Goal: Information Seeking & Learning: Learn about a topic

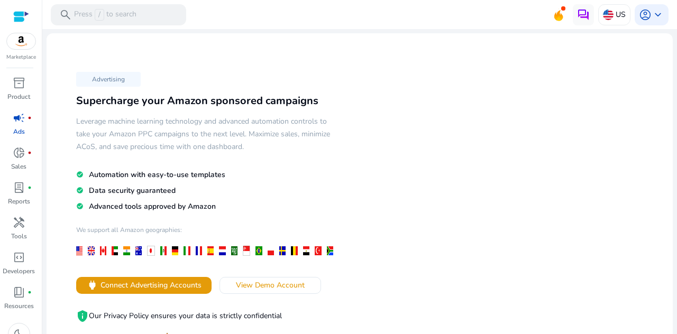
click at [15, 84] on span "inventory_2" at bounding box center [19, 83] width 13 height 13
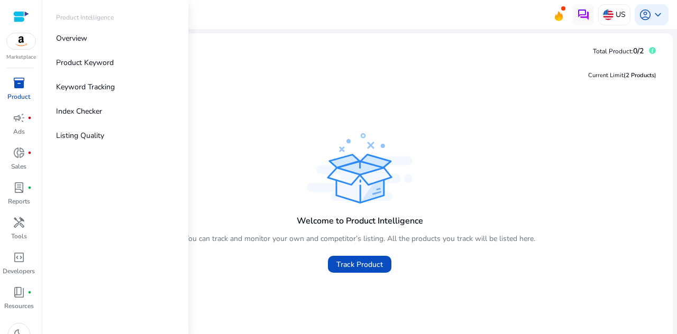
click at [80, 69] on link "Product Keyword" at bounding box center [115, 63] width 135 height 24
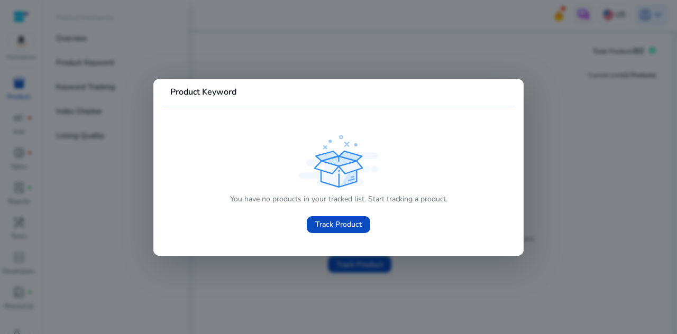
click at [351, 220] on span "Track Product" at bounding box center [338, 224] width 47 height 11
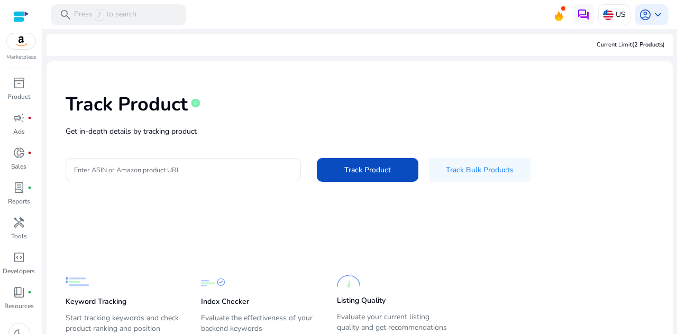
scroll to position [48, 0]
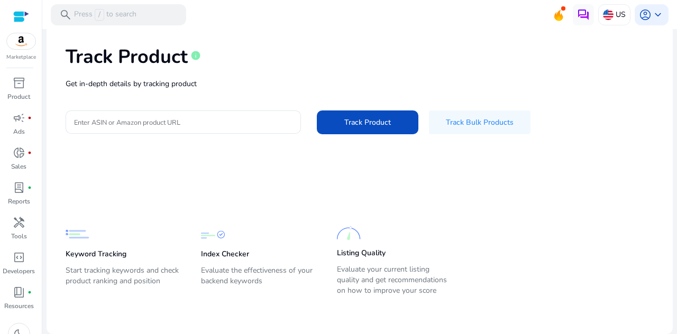
click at [88, 270] on p "Start tracking keywords and check product ranking and position" at bounding box center [123, 280] width 114 height 30
click at [78, 254] on p "Keyword Tracking" at bounding box center [96, 254] width 61 height 11
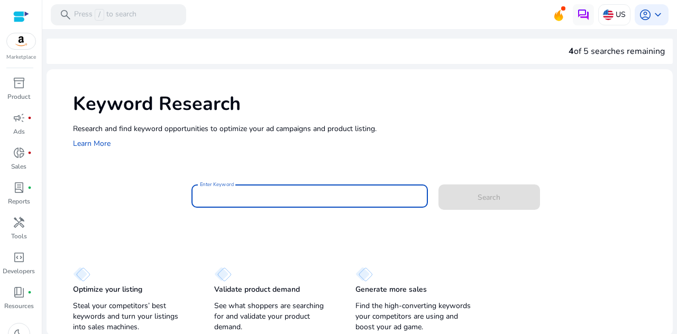
paste input "**********"
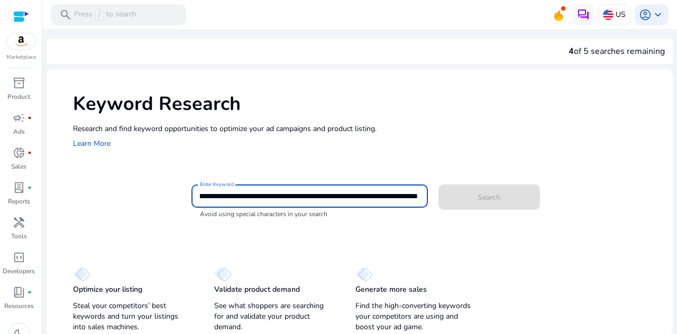
scroll to position [0, 116]
type input "**********"
click at [496, 204] on div "Search" at bounding box center [473, 195] width 71 height 25
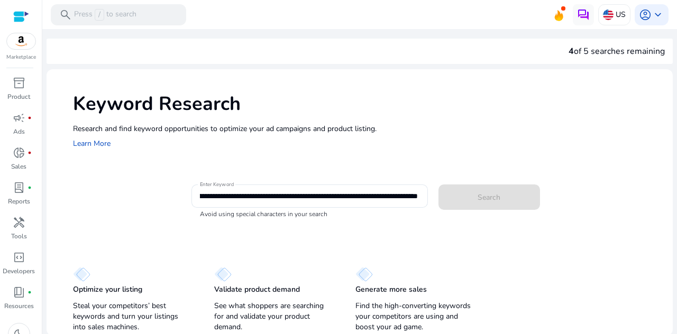
scroll to position [0, 0]
click at [483, 195] on app-sp-search-button "Search" at bounding box center [489, 195] width 102 height 10
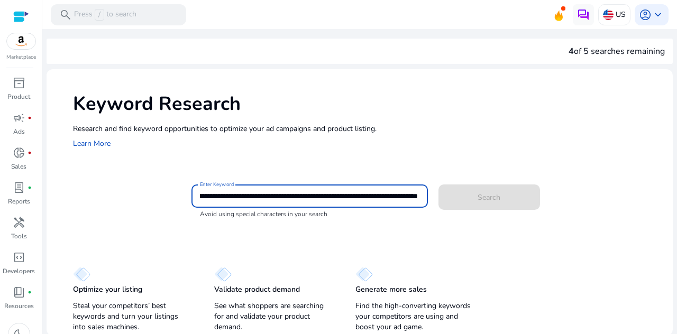
scroll to position [0, 116]
click at [416, 195] on input "**********" at bounding box center [309, 196] width 218 height 12
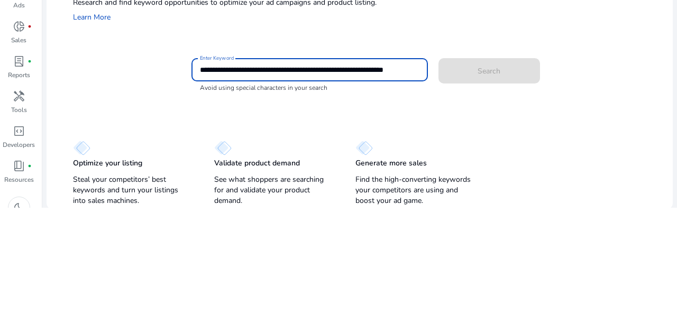
scroll to position [0, 43]
click at [210, 193] on input "**********" at bounding box center [309, 196] width 218 height 12
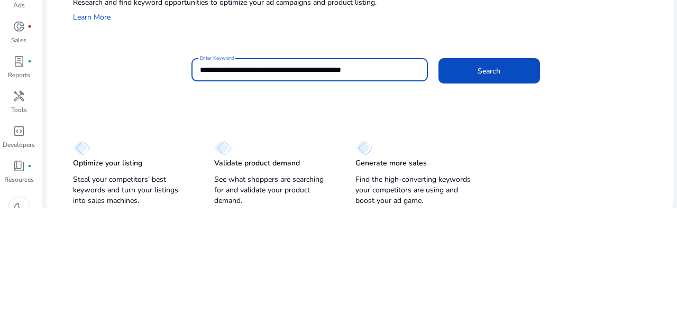
scroll to position [0, 0]
click at [265, 193] on input "**********" at bounding box center [309, 196] width 218 height 12
click at [272, 193] on input "**********" at bounding box center [309, 196] width 218 height 12
click at [252, 197] on input "**********" at bounding box center [309, 196] width 218 height 12
click at [320, 199] on input "**********" at bounding box center [309, 196] width 218 height 12
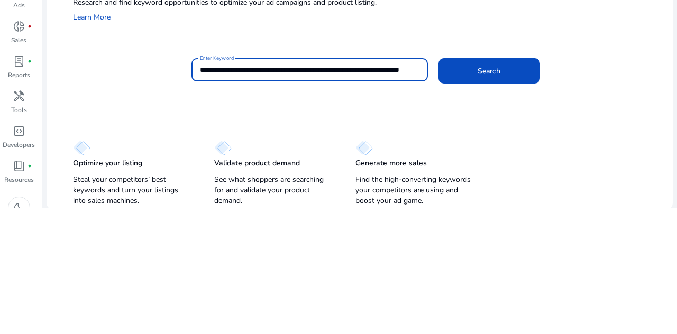
scroll to position [0, 56]
click at [348, 197] on input "**********" at bounding box center [309, 196] width 218 height 12
type input "**********"
click at [489, 190] on span at bounding box center [489, 197] width 102 height 25
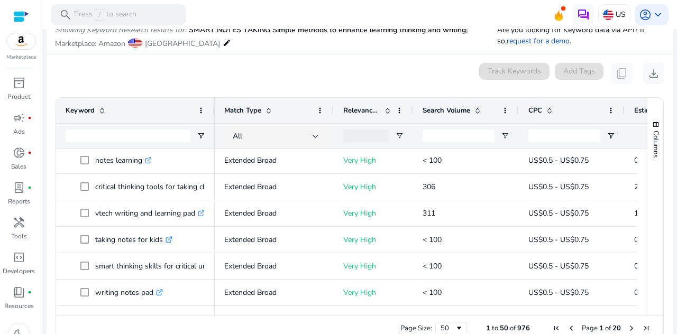
scroll to position [148, 0]
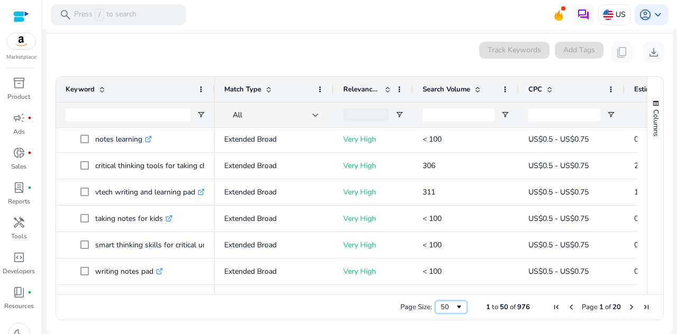
click at [456, 308] on span "Page Size" at bounding box center [459, 307] width 8 height 8
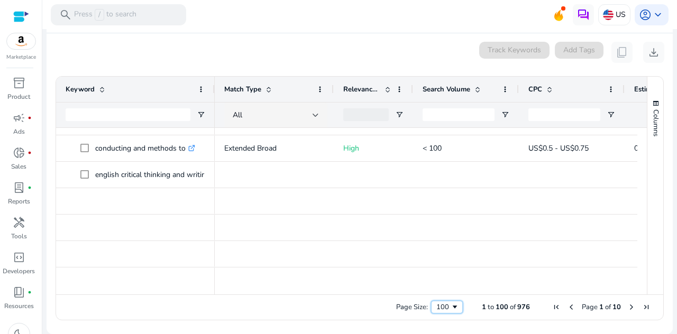
scroll to position [0, 0]
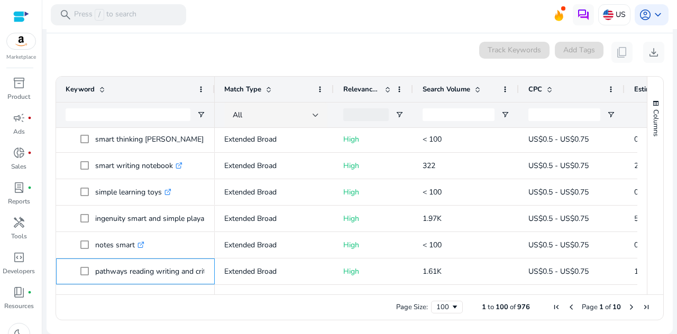
click at [197, 270] on p "pathways reading writing and critical thinking 2 .st0{fill:#2c8af8}" at bounding box center [177, 272] width 165 height 22
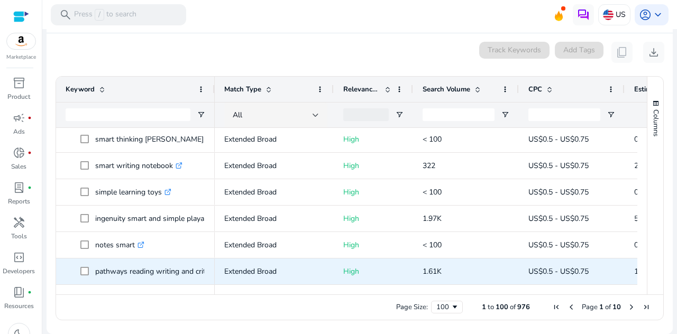
click at [191, 240] on span "notes smart .st0{fill:#2c8af8}" at bounding box center [142, 245] width 125 height 22
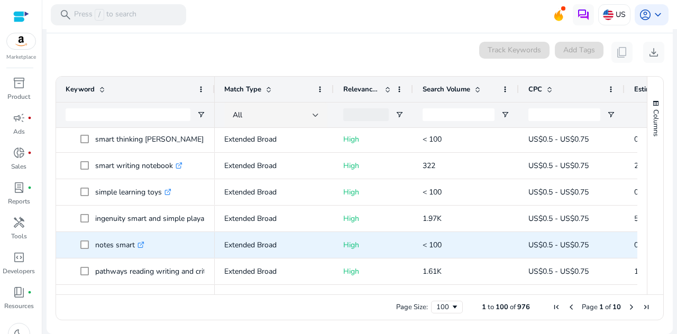
click at [204, 197] on span "simple learning toys .st0{fill:#2c8af8}" at bounding box center [142, 192] width 125 height 22
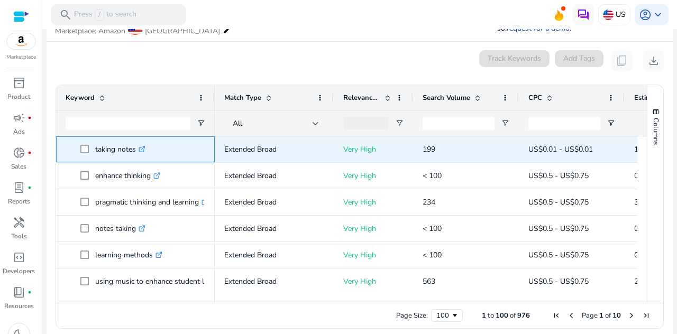
scroll to position [148, 0]
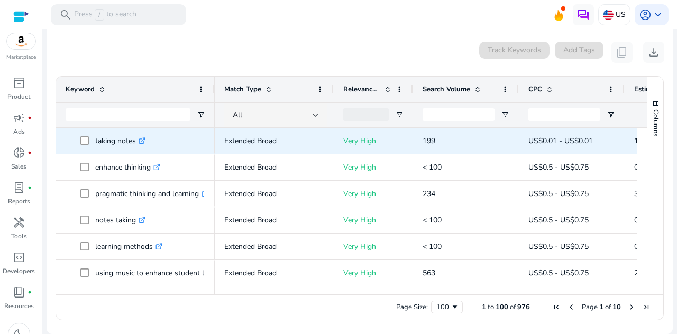
click at [184, 175] on span "enhance thinking .st0{fill:#2c8af8}" at bounding box center [142, 167] width 125 height 22
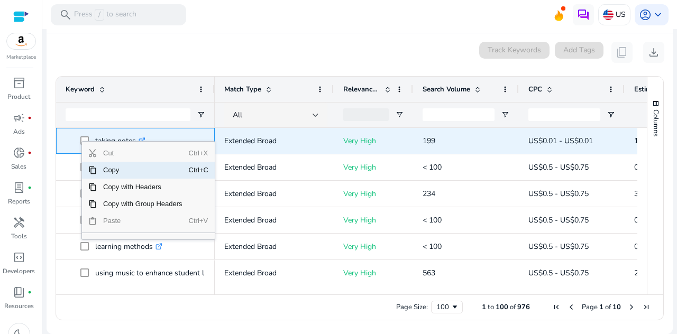
click at [343, 216] on p "Very High" at bounding box center [373, 220] width 60 height 22
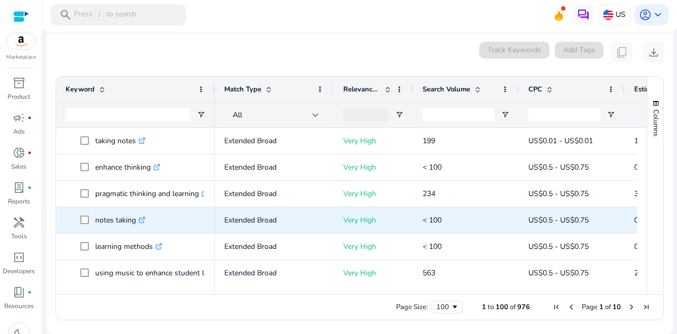
click at [313, 294] on div "Page Size: 100 1 to 100 of 976 Page 1 of 10" at bounding box center [359, 306] width 607 height 25
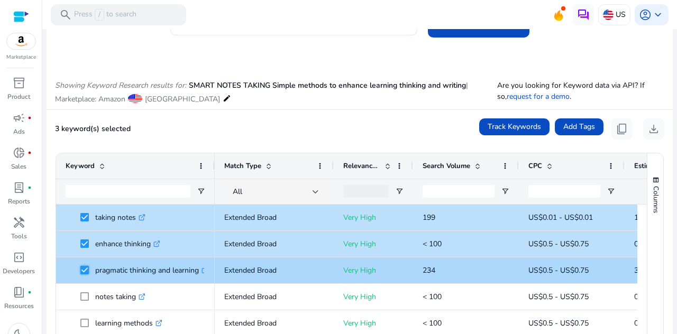
scroll to position [31, 0]
click at [199, 286] on span "notes taking .st0{fill:#2c8af8}" at bounding box center [142, 297] width 125 height 22
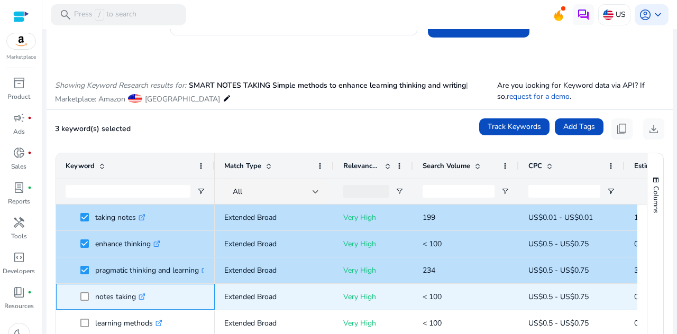
click at [180, 286] on span "notes taking .st0{fill:#2c8af8}" at bounding box center [142, 297] width 125 height 22
click at [189, 260] on p "pragmatic thinking and learning .st0{fill:#2c8af8}" at bounding box center [151, 271] width 113 height 22
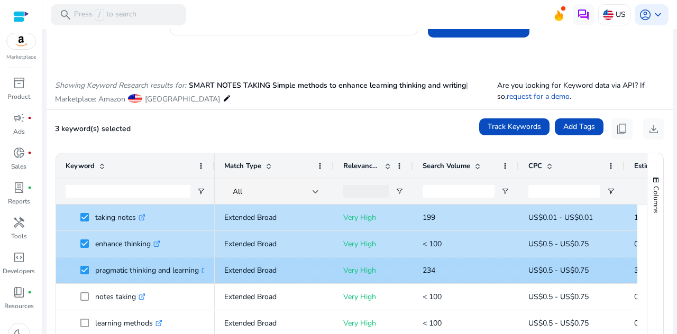
click at [106, 233] on p "enhance thinking .st0{fill:#2c8af8}" at bounding box center [127, 244] width 65 height 22
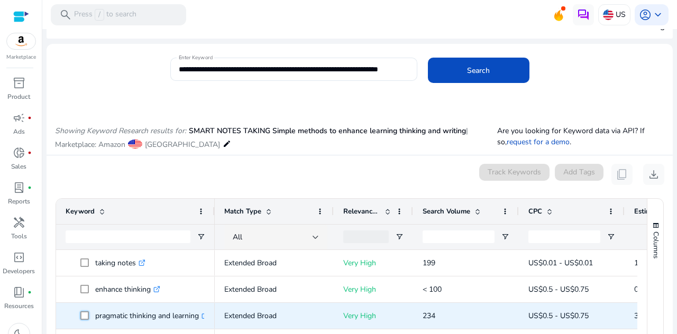
scroll to position [0, 0]
click at [213, 164] on div "0 keyword(s) selected Track Keywords Add Tags content_copy download" at bounding box center [359, 174] width 609 height 21
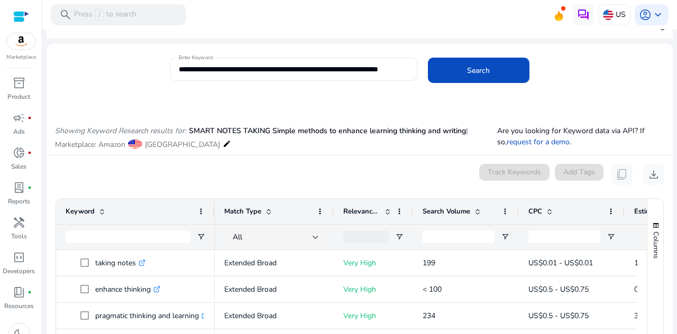
click at [653, 168] on span "download" at bounding box center [653, 174] width 13 height 13
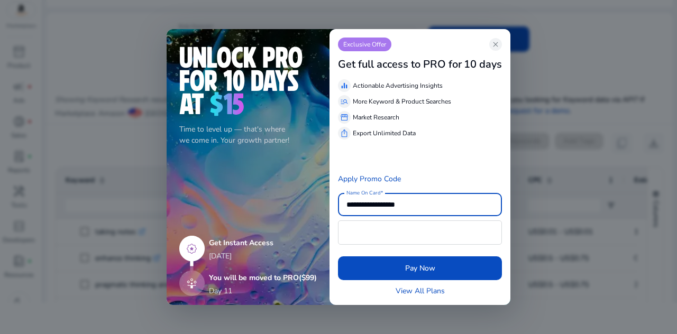
click at [581, 164] on div at bounding box center [338, 167] width 677 height 334
click at [574, 172] on div "CPC" at bounding box center [565, 180] width 75 height 20
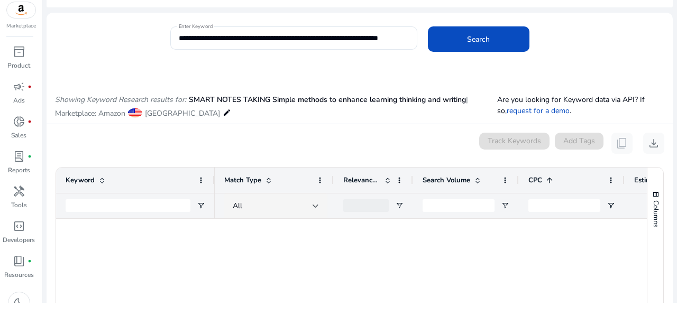
click at [469, 64] on app-icon "close" at bounding box center [464, 69] width 10 height 10
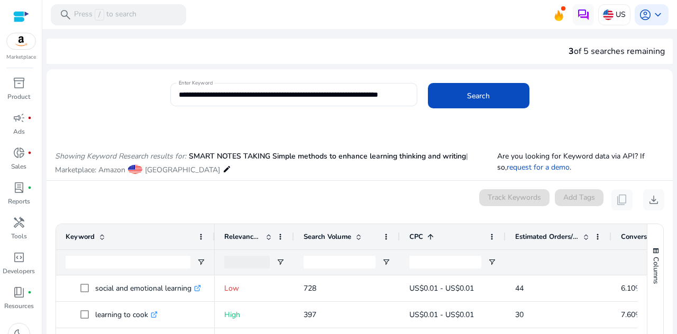
scroll to position [407, 0]
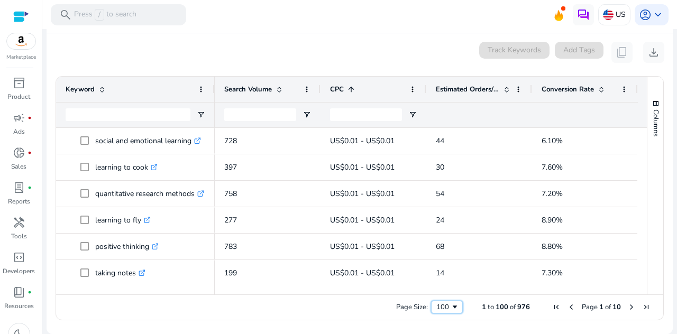
click at [450, 308] on span "Page Size" at bounding box center [454, 307] width 8 height 8
click at [455, 308] on span "Page Size" at bounding box center [459, 307] width 8 height 8
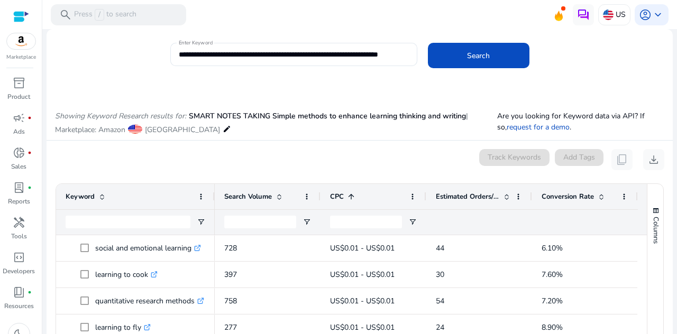
click at [475, 54] on span "Search" at bounding box center [478, 55] width 23 height 11
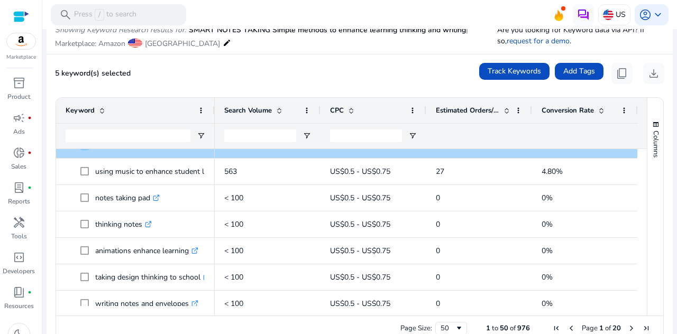
scroll to position [123, 0]
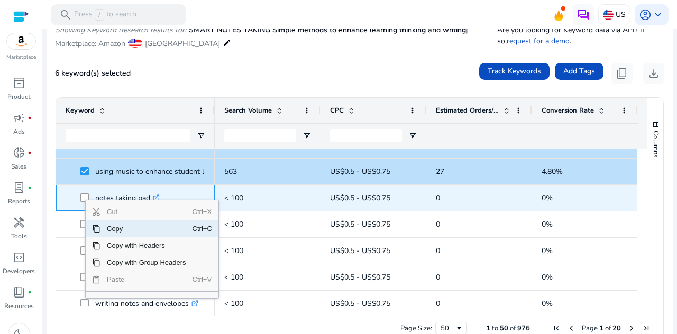
scroll to position [123, 0]
click at [278, 246] on p "< 100" at bounding box center [267, 251] width 87 height 22
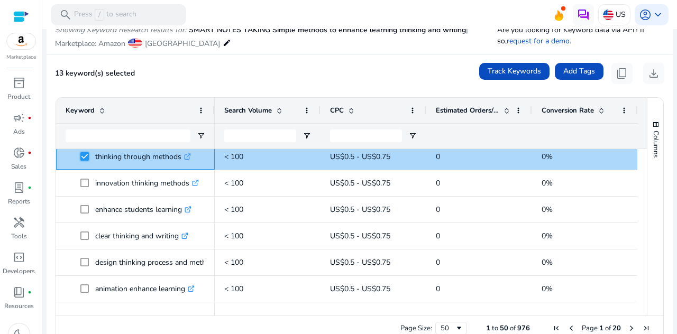
scroll to position [322, 0]
click at [86, 226] on span at bounding box center [87, 236] width 15 height 22
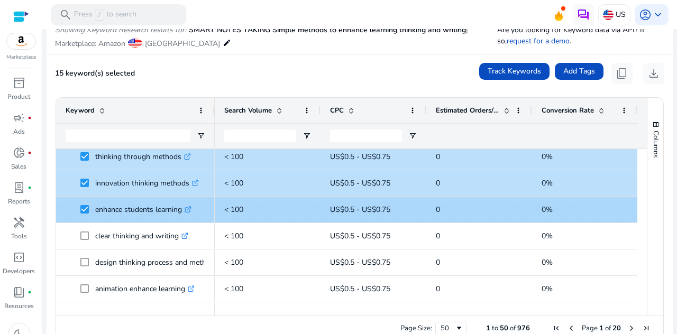
click at [86, 252] on span at bounding box center [87, 263] width 15 height 22
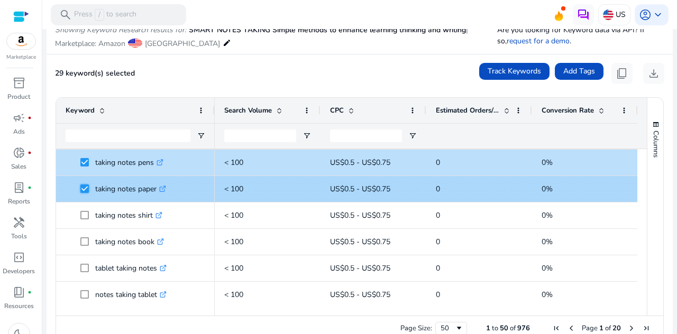
scroll to position [713, 0]
click at [455, 333] on span "Page Size" at bounding box center [459, 328] width 8 height 8
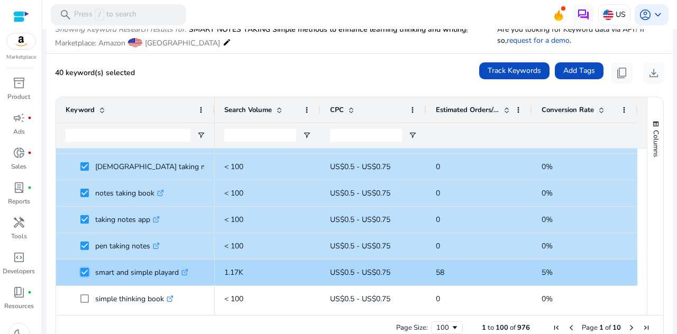
scroll to position [0, 0]
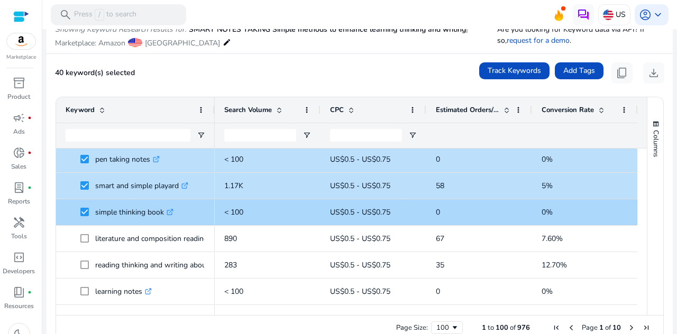
click at [92, 256] on span at bounding box center [87, 265] width 15 height 22
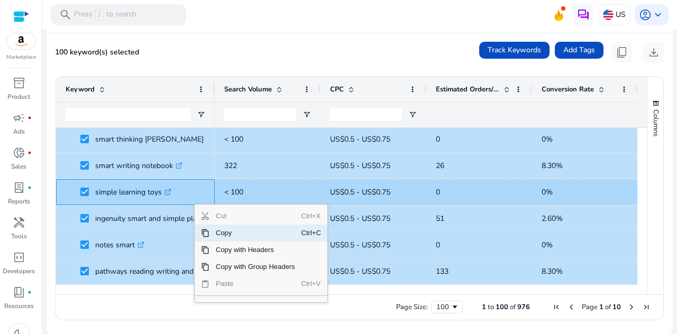
click at [268, 233] on span "Copy" at bounding box center [255, 233] width 92 height 17
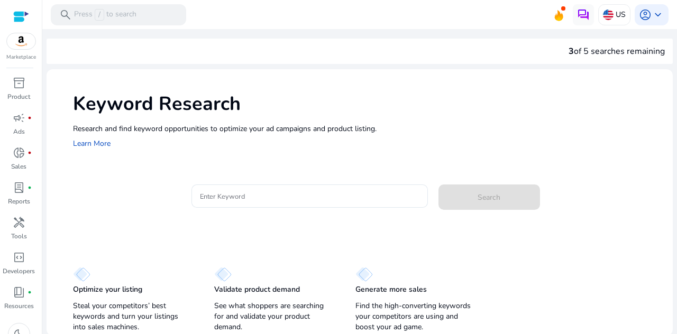
scroll to position [17, 0]
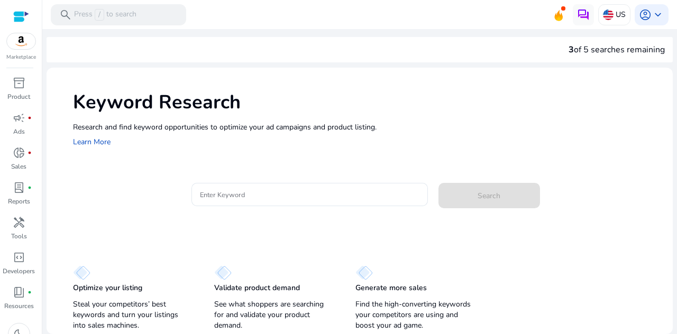
click at [299, 189] on input "Enter Keyword" at bounding box center [309, 195] width 219 height 12
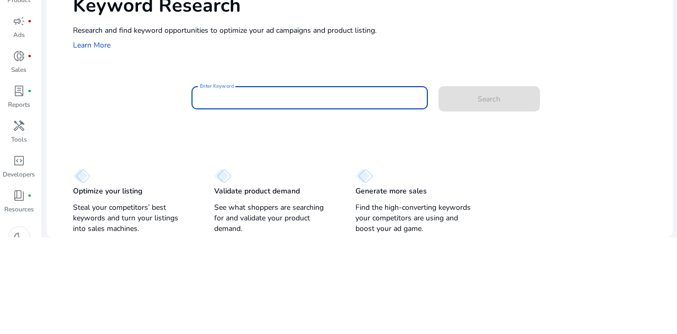
type input "*"
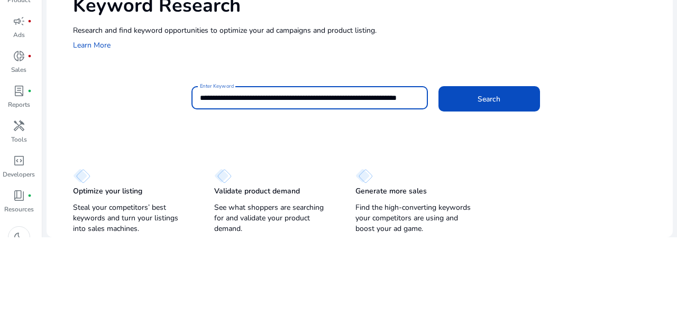
scroll to position [0, 41]
type input "**********"
click at [488, 190] on span "Search" at bounding box center [488, 195] width 23 height 11
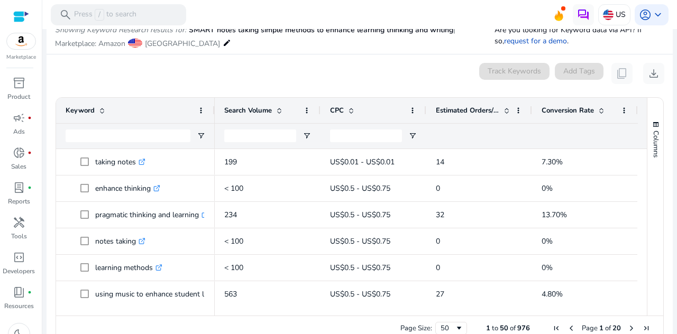
scroll to position [0, 0]
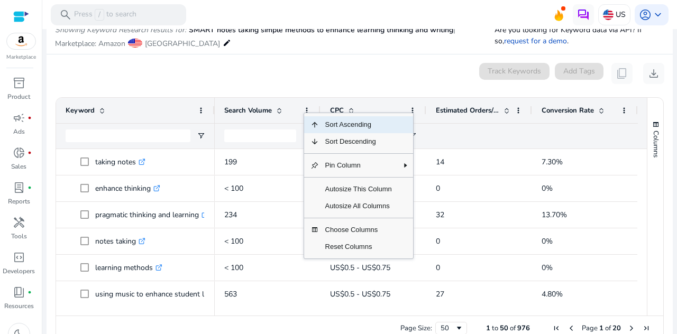
click at [376, 224] on span "Choose Columns" at bounding box center [358, 230] width 79 height 17
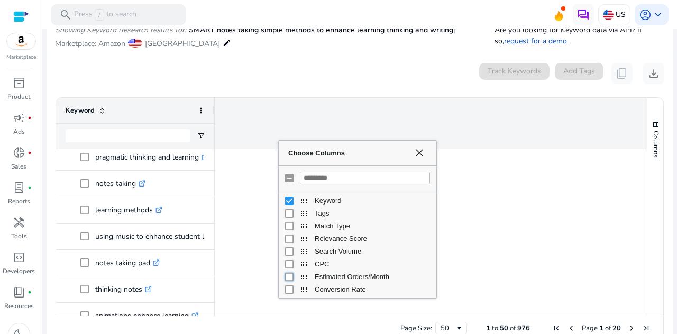
scroll to position [58, 0]
click at [417, 151] on span "Choose Columns" at bounding box center [419, 153] width 8 height 8
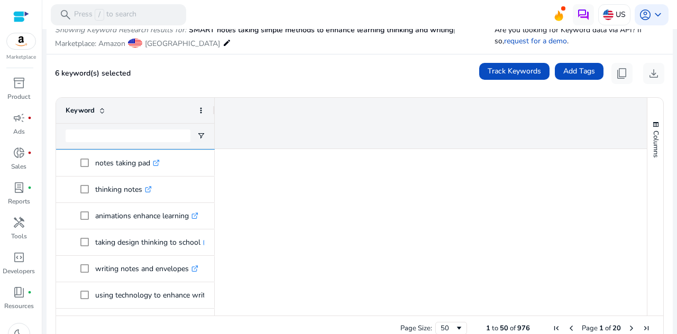
scroll to position [158, 0]
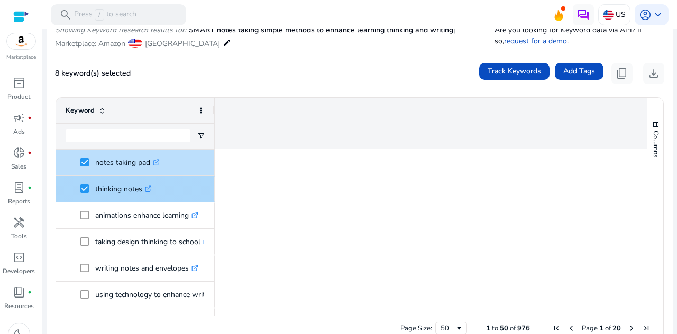
click at [91, 232] on span at bounding box center [87, 242] width 15 height 22
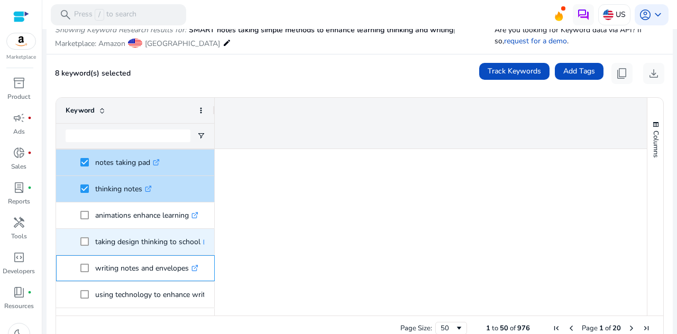
click at [92, 259] on span at bounding box center [87, 268] width 15 height 22
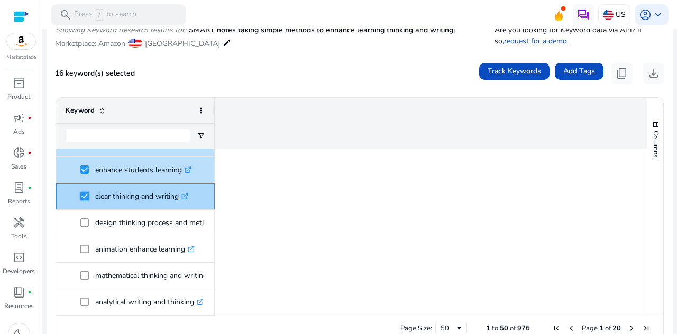
scroll to position [362, 0]
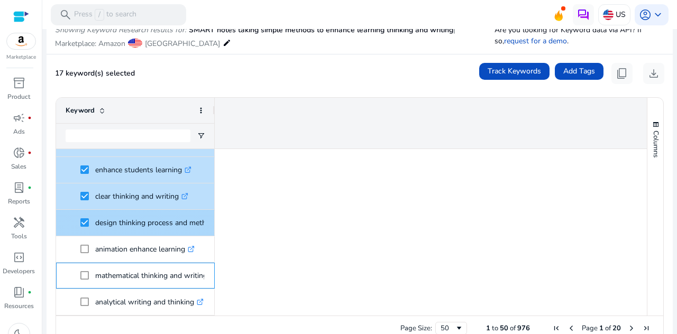
click at [84, 266] on span at bounding box center [87, 276] width 15 height 22
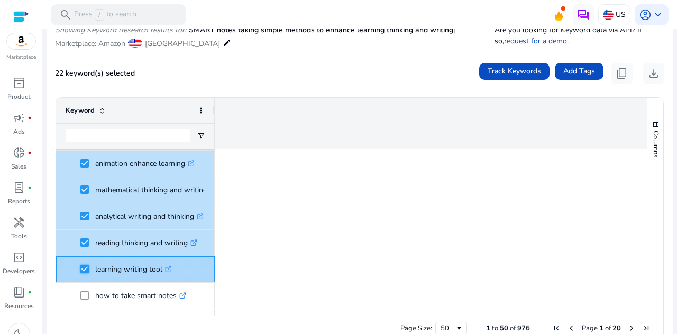
scroll to position [0, 0]
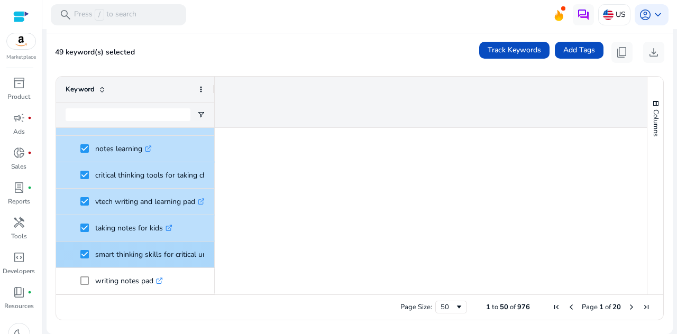
click at [462, 302] on div "Page Size: 50" at bounding box center [433, 307] width 67 height 13
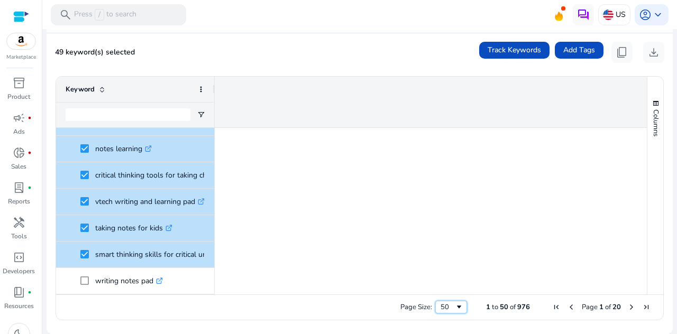
click at [455, 303] on span "Page Size" at bounding box center [459, 307] width 8 height 8
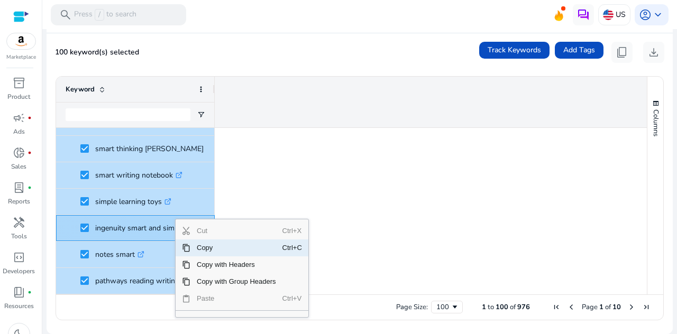
click at [245, 245] on span "Copy" at bounding box center [236, 247] width 92 height 17
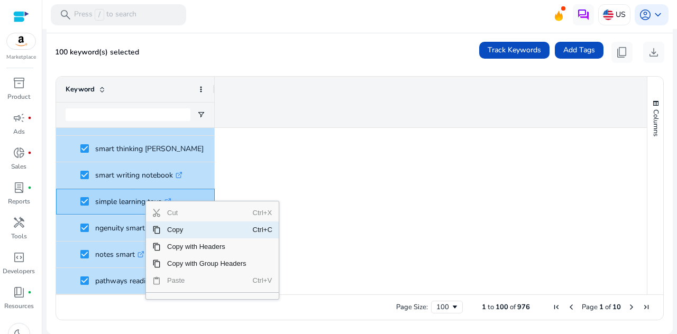
click at [206, 230] on span "Copy" at bounding box center [207, 230] width 92 height 17
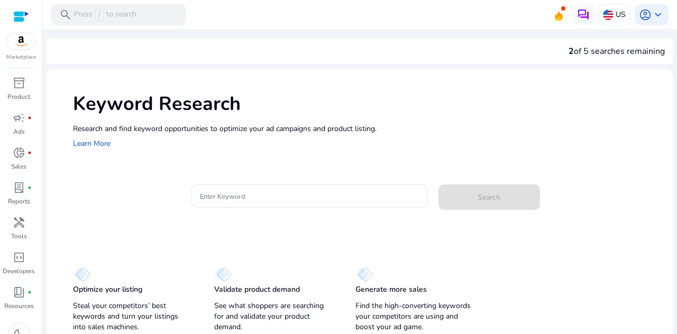
click at [28, 228] on div "handyman" at bounding box center [19, 222] width 30 height 17
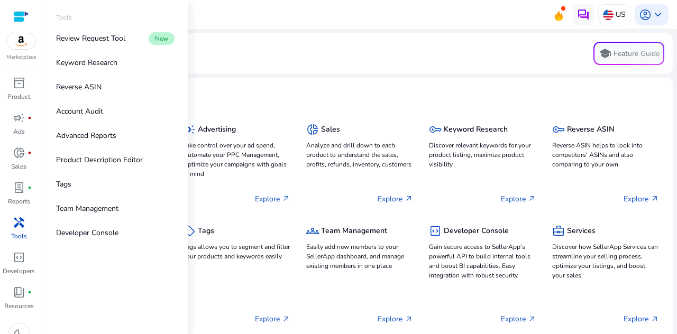
click at [104, 89] on link "Reverse ASIN" at bounding box center [115, 87] width 135 height 24
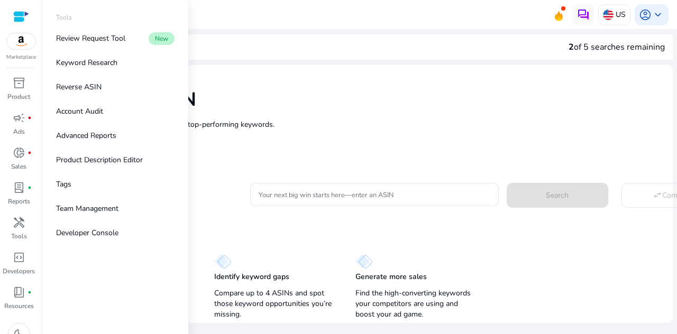
click at [216, 215] on mat-card "Your next big win starts here—enter an ASIN Search swap_horiz Compare" at bounding box center [373, 193] width 600 height 43
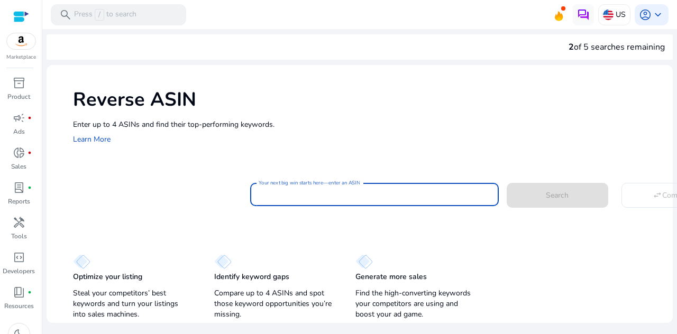
paste input "**********"
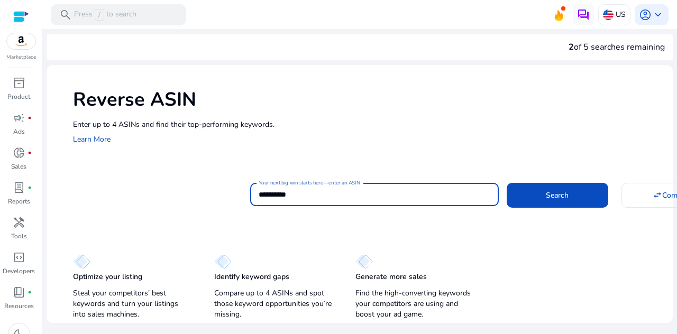
type input "**********"
click at [554, 197] on span "Search" at bounding box center [557, 195] width 23 height 11
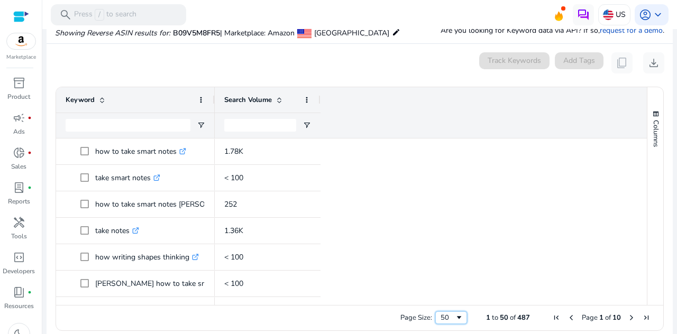
click at [455, 321] on span "Page Size" at bounding box center [459, 318] width 8 height 8
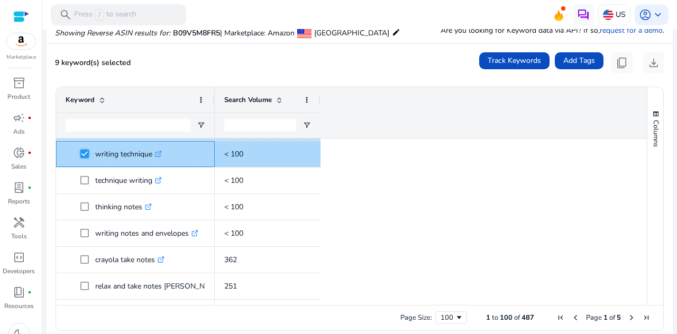
scroll to position [209, 0]
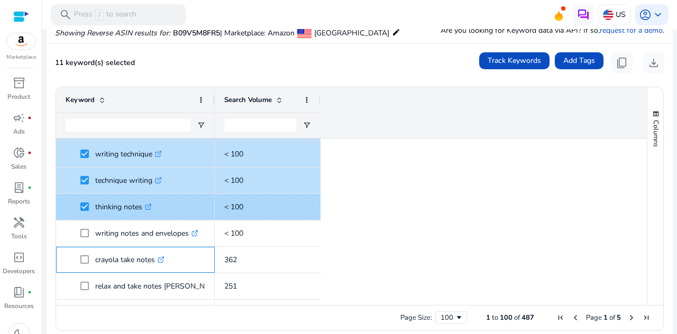
click at [88, 249] on span at bounding box center [87, 260] width 15 height 22
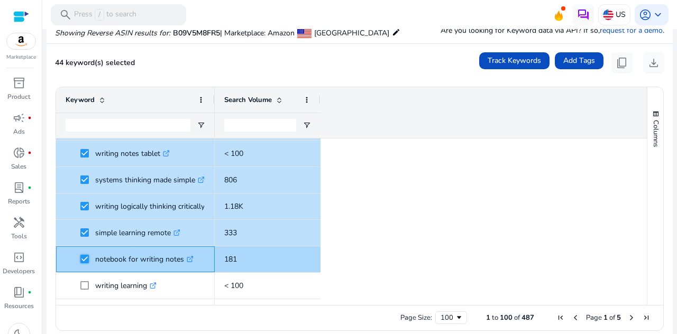
scroll to position [0, 0]
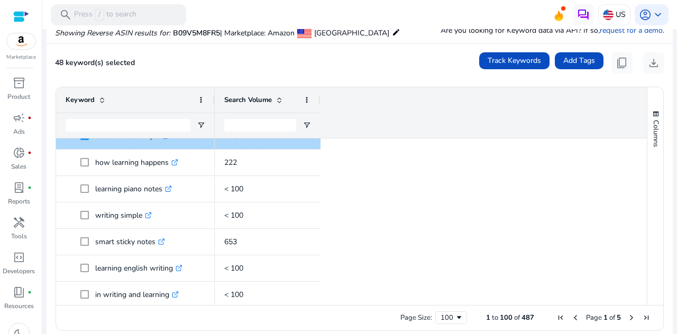
click at [94, 177] on div "learning piano notes .st0{fill:#2c8af8}" at bounding box center [136, 189] width 140 height 25
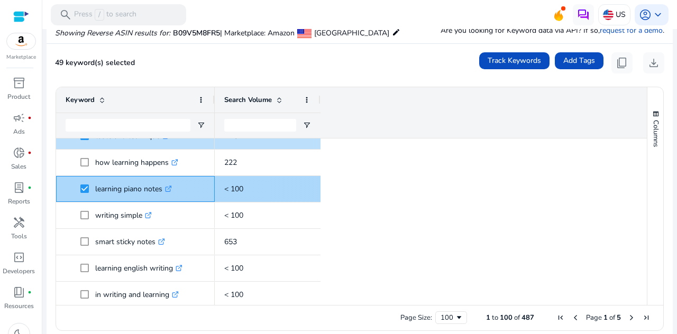
click at [80, 179] on span "learning piano notes .st0{fill:#2c8af8}" at bounding box center [136, 189] width 140 height 22
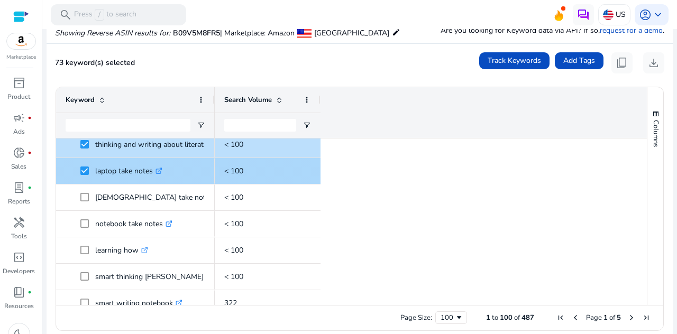
click at [86, 214] on span at bounding box center [87, 224] width 15 height 22
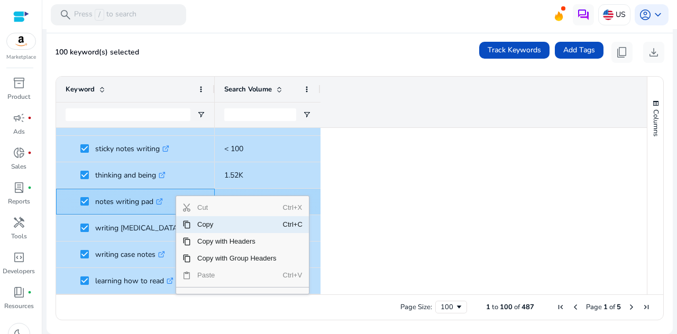
click at [232, 222] on span "Copy" at bounding box center [237, 224] width 92 height 17
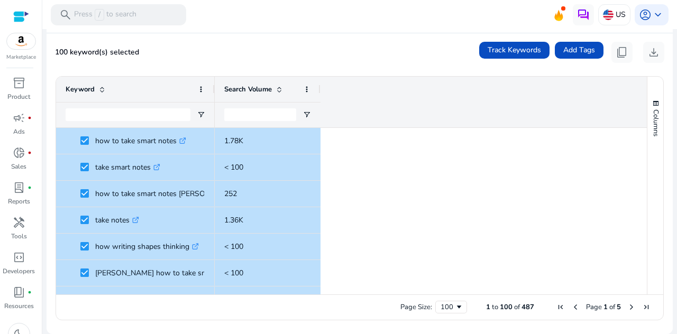
click at [629, 303] on span "Next Page" at bounding box center [631, 307] width 8 height 8
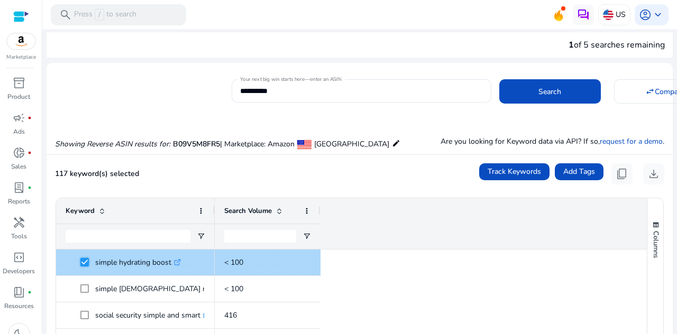
scroll to position [448, 0]
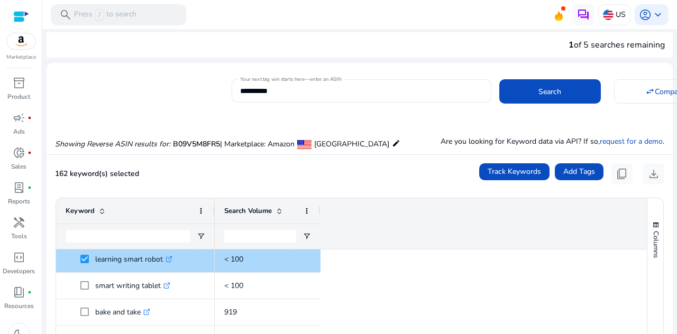
click at [85, 301] on span at bounding box center [87, 312] width 15 height 22
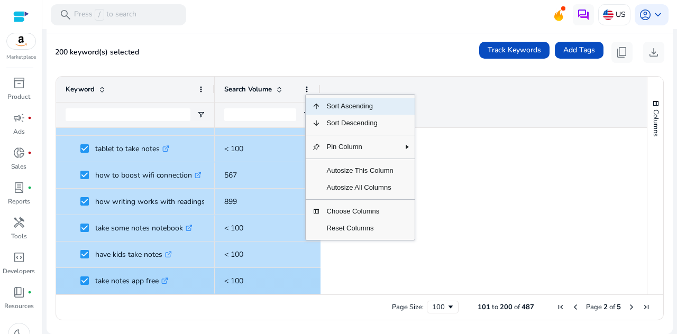
click at [367, 212] on span "Choose Columns" at bounding box center [359, 211] width 79 height 17
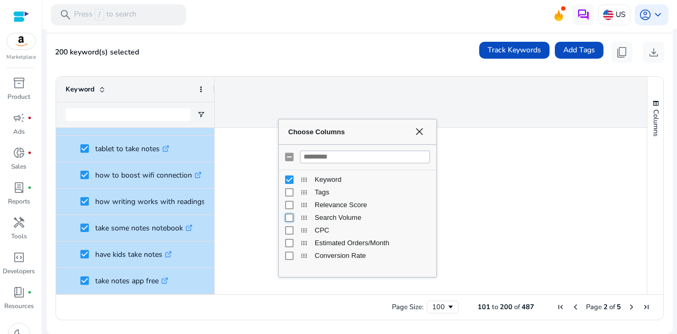
click at [417, 128] on span "Choose Columns" at bounding box center [419, 131] width 8 height 8
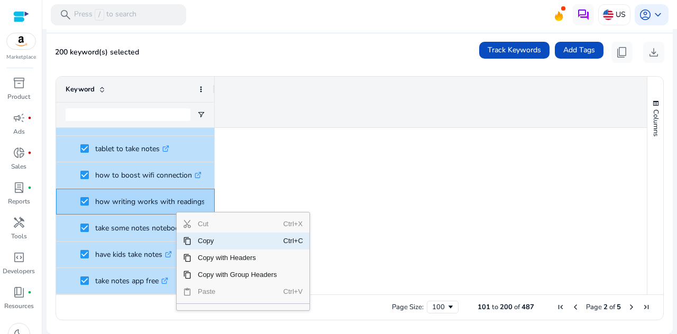
click at [226, 243] on span "Copy" at bounding box center [237, 241] width 92 height 17
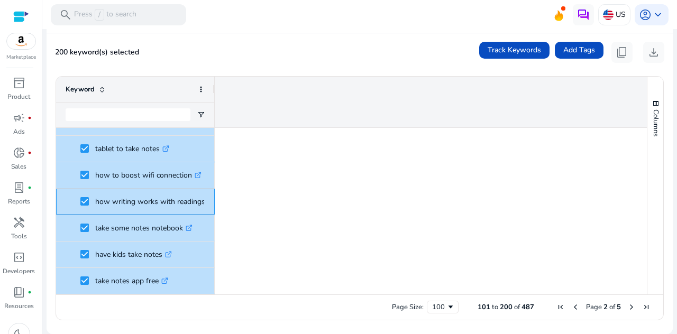
click at [195, 204] on p "how writing works with readings .st0{fill:#2c8af8}" at bounding box center [154, 202] width 119 height 22
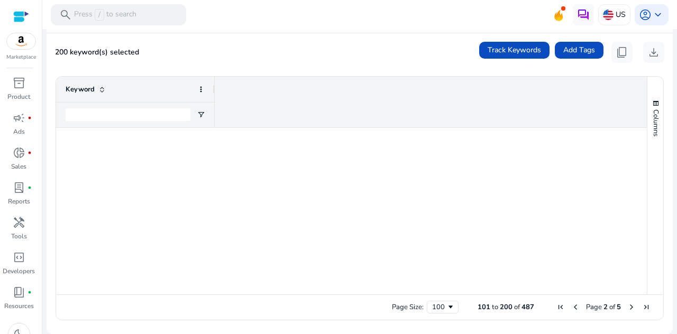
scroll to position [0, 0]
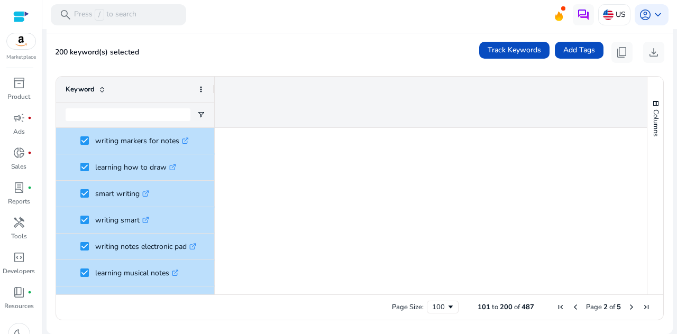
click at [186, 197] on span "smart writing .st0{fill:#2c8af8}" at bounding box center [142, 194] width 125 height 22
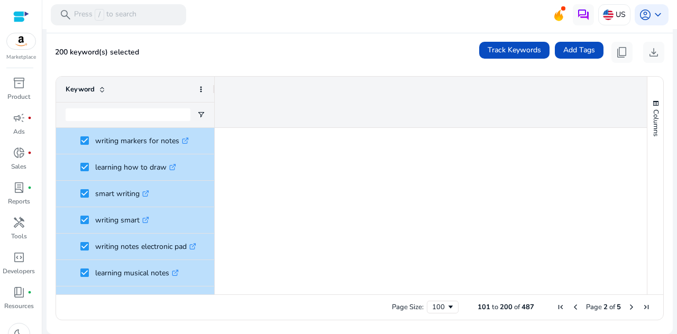
click at [630, 306] on span "Next Page" at bounding box center [631, 307] width 8 height 8
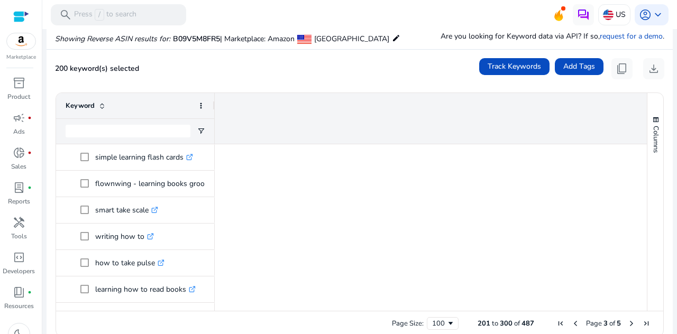
scroll to position [110, 0]
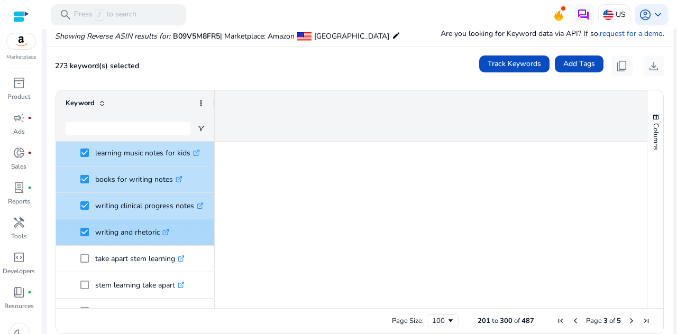
click at [99, 262] on p "take apart stem learning .st0{fill:#2c8af8}" at bounding box center [139, 259] width 89 height 22
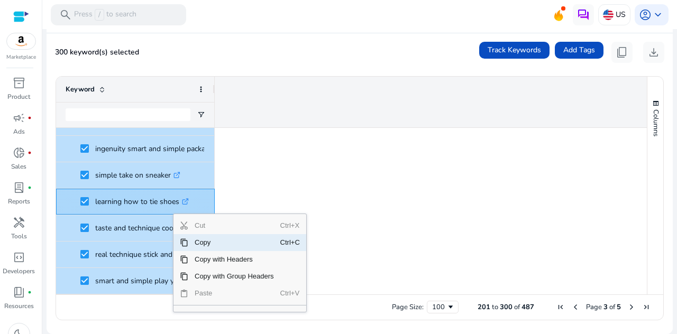
click at [228, 242] on span "Copy" at bounding box center [234, 242] width 92 height 17
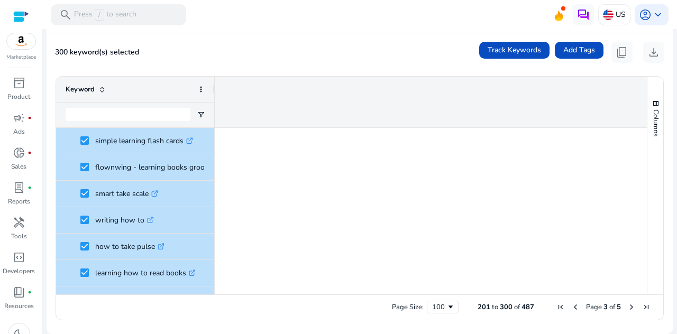
click at [627, 303] on span "Next Page" at bounding box center [631, 307] width 8 height 8
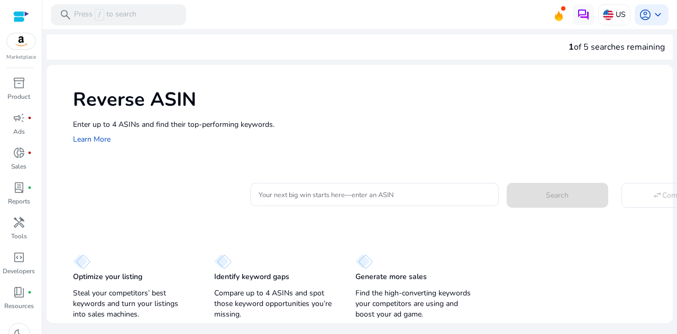
scroll to position [51, 0]
click at [20, 216] on span "handyman" at bounding box center [19, 222] width 13 height 13
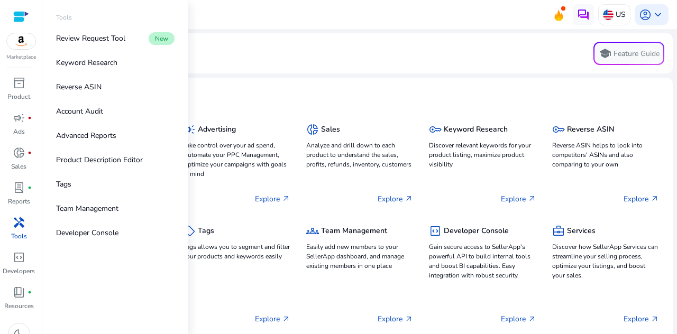
click at [109, 88] on link "Reverse ASIN" at bounding box center [115, 87] width 135 height 24
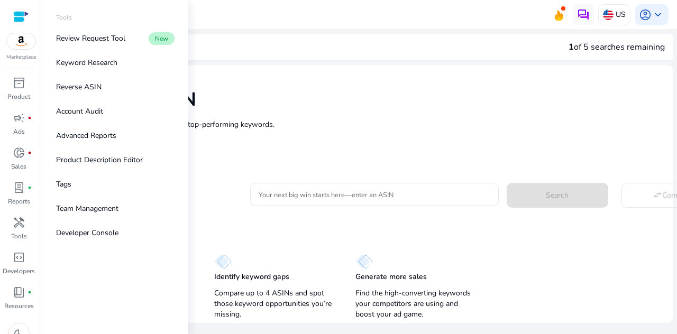
click at [131, 85] on link "Reverse ASIN" at bounding box center [115, 87] width 135 height 24
click at [451, 114] on div "Reverse ASIN Enter up to 4 ASINs and find their top-performing keywords. Learn …" at bounding box center [360, 116] width 626 height 102
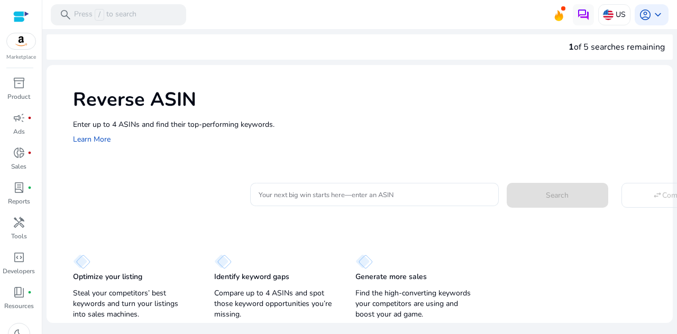
click at [372, 198] on input "Your next big win starts here—enter an ASIN" at bounding box center [375, 195] width 232 height 12
